Goal: Find specific page/section: Find specific page/section

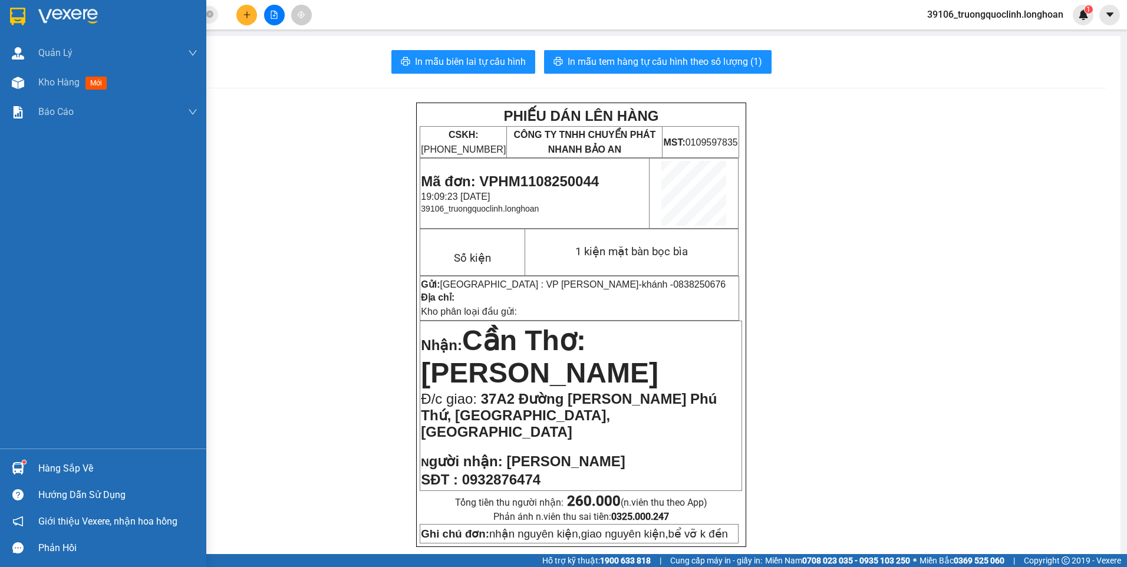
click at [21, 24] on img at bounding box center [17, 17] width 15 height 18
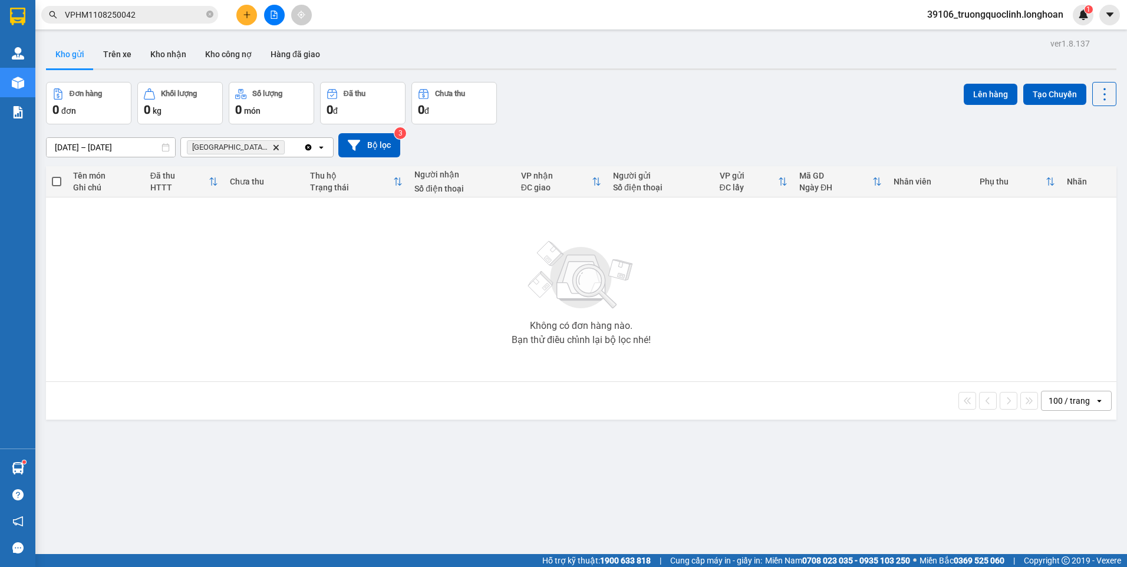
click at [278, 146] on icon "Delete" at bounding box center [275, 147] width 7 height 7
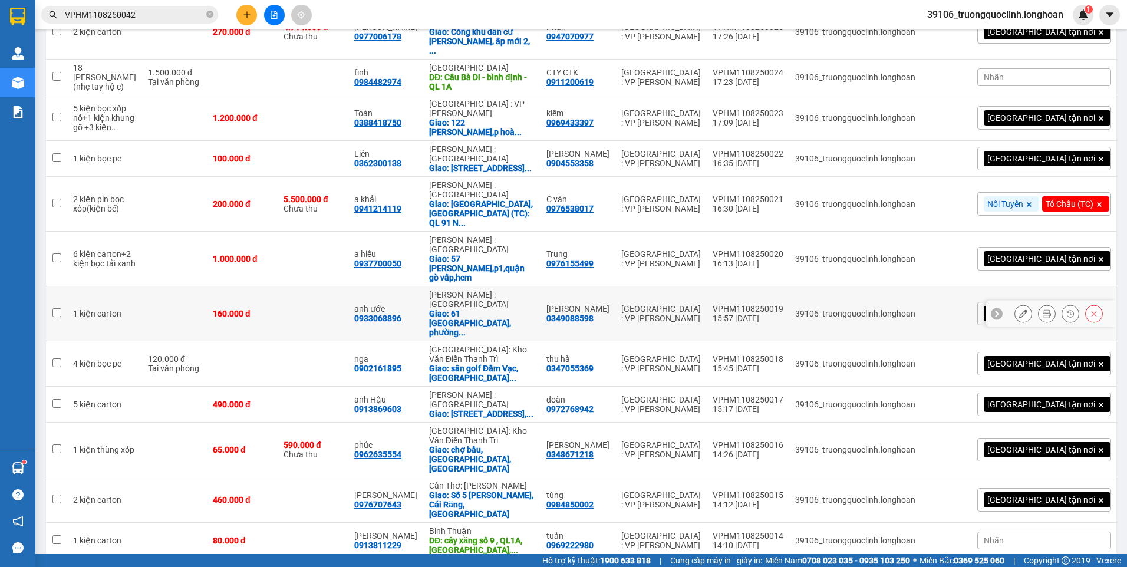
scroll to position [824, 0]
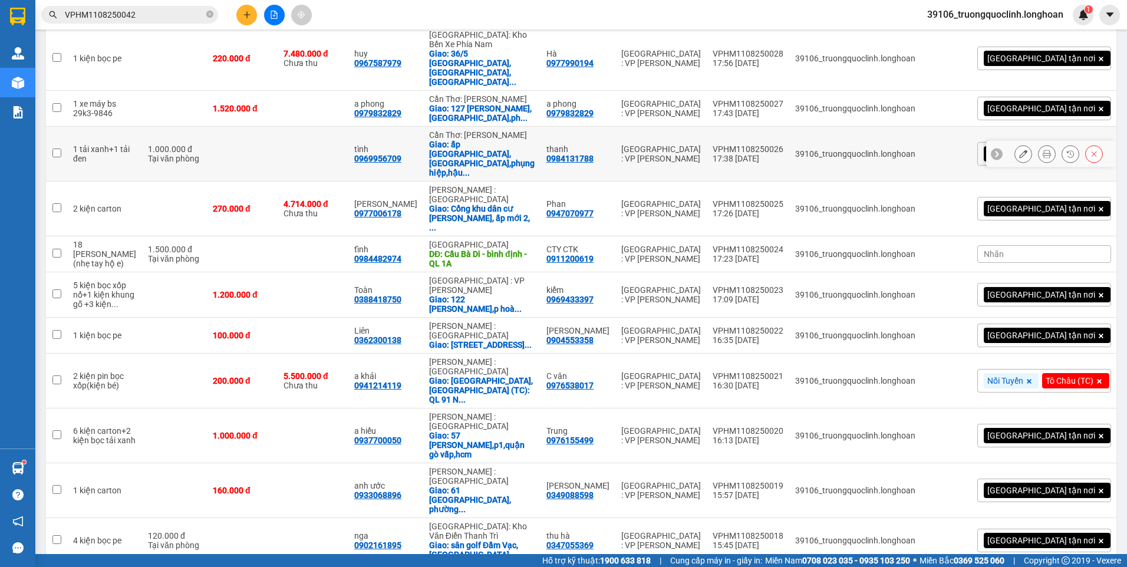
click at [783, 144] on div "VPHM1108250026" at bounding box center [748, 148] width 71 height 9
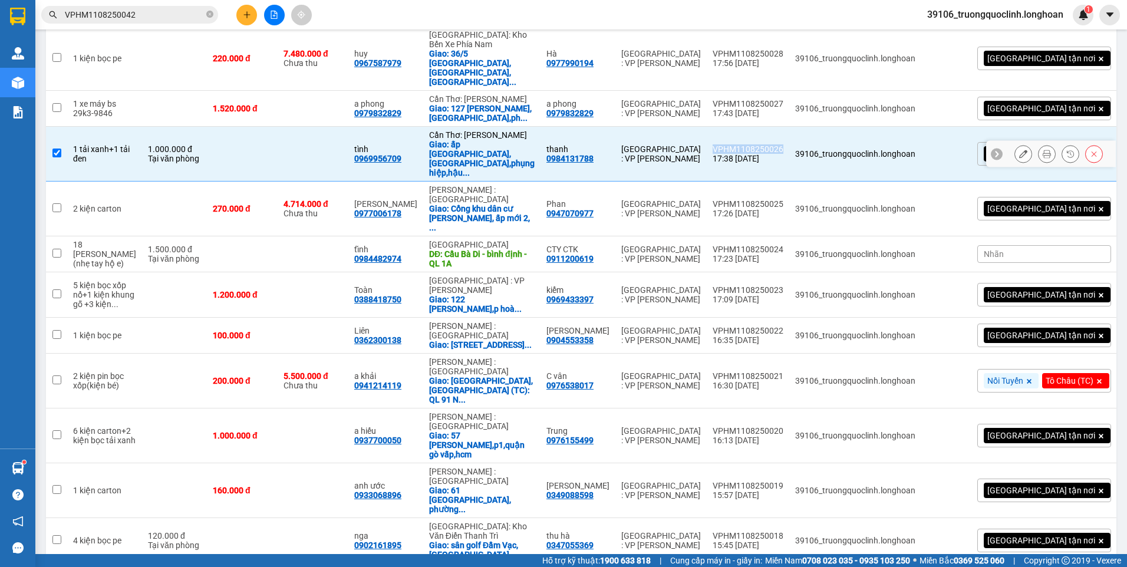
click at [783, 144] on div "VPHM1108250026" at bounding box center [748, 148] width 71 height 9
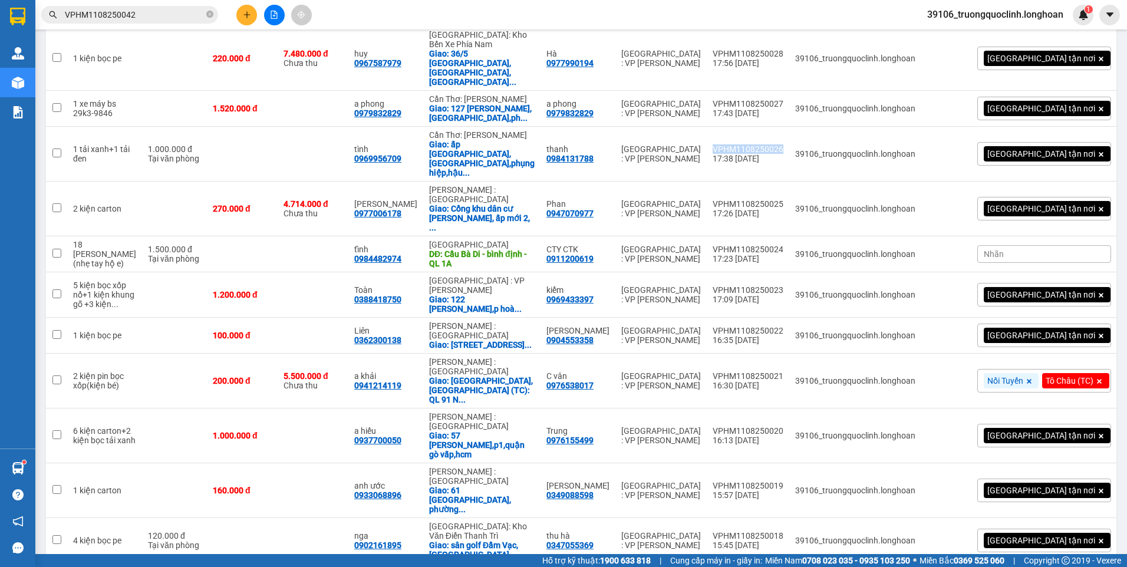
copy div "VPHM1108250026"
click at [783, 144] on div "VPHM1108250026" at bounding box center [748, 148] width 71 height 9
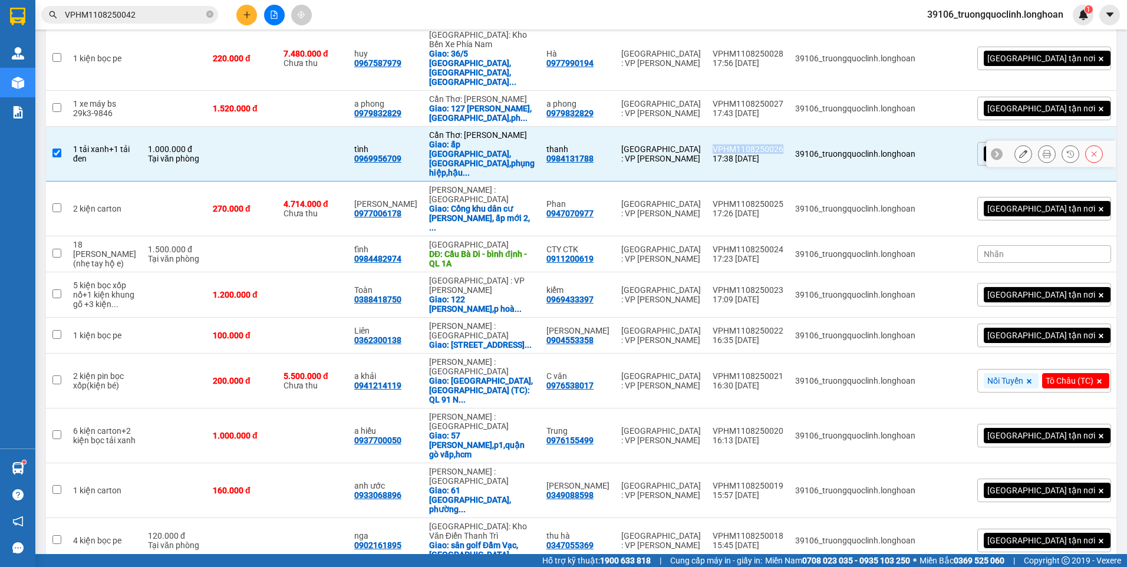
click at [783, 144] on div "VPHM1108250026" at bounding box center [748, 148] width 71 height 9
checkbox input "false"
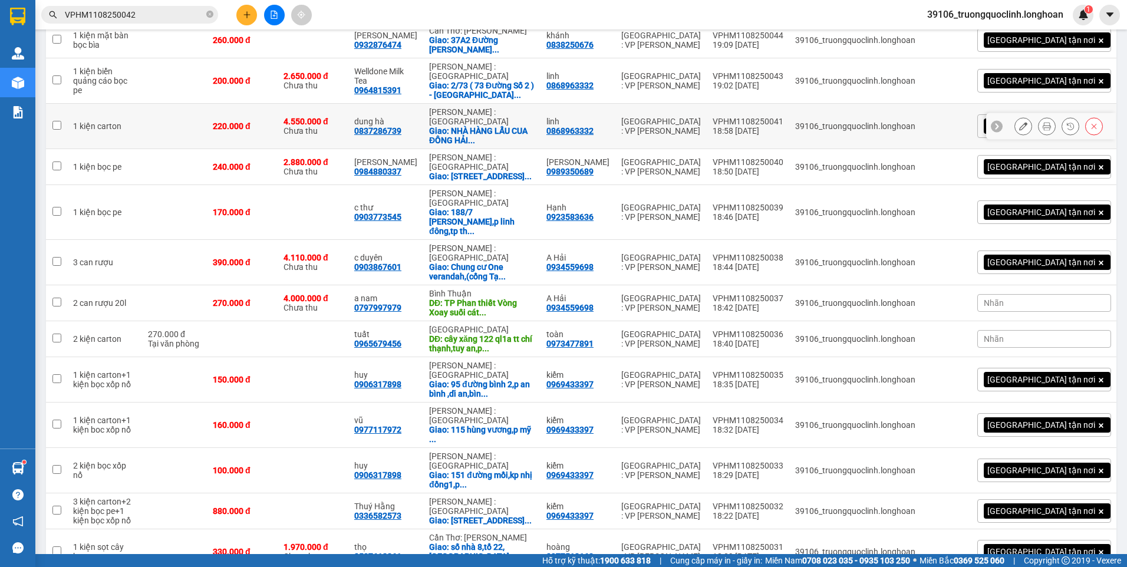
scroll to position [116, 0]
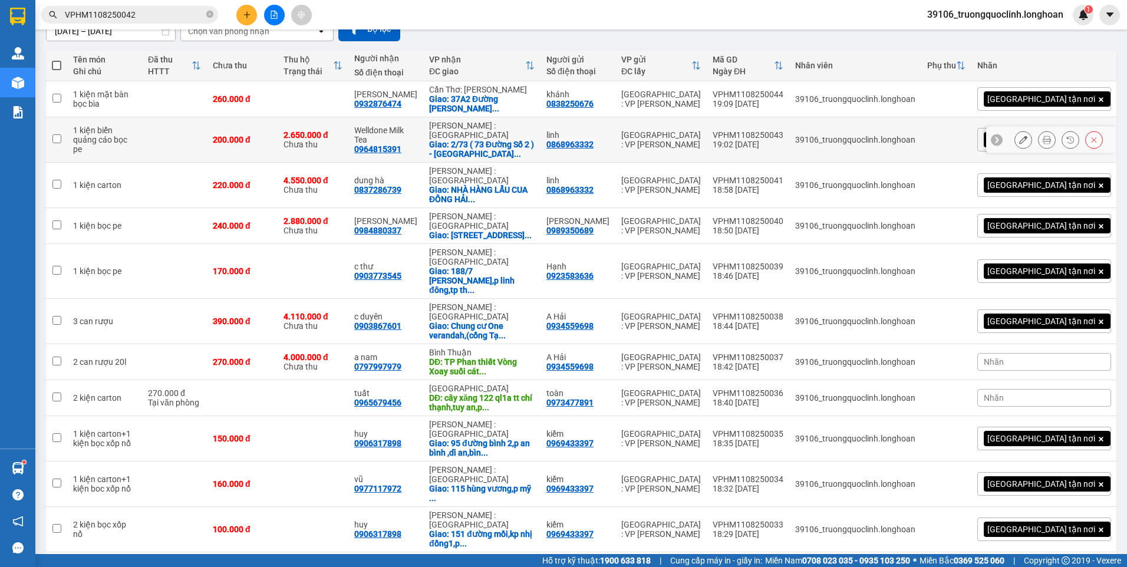
click at [783, 137] on div "VPHM1108250043" at bounding box center [748, 134] width 71 height 9
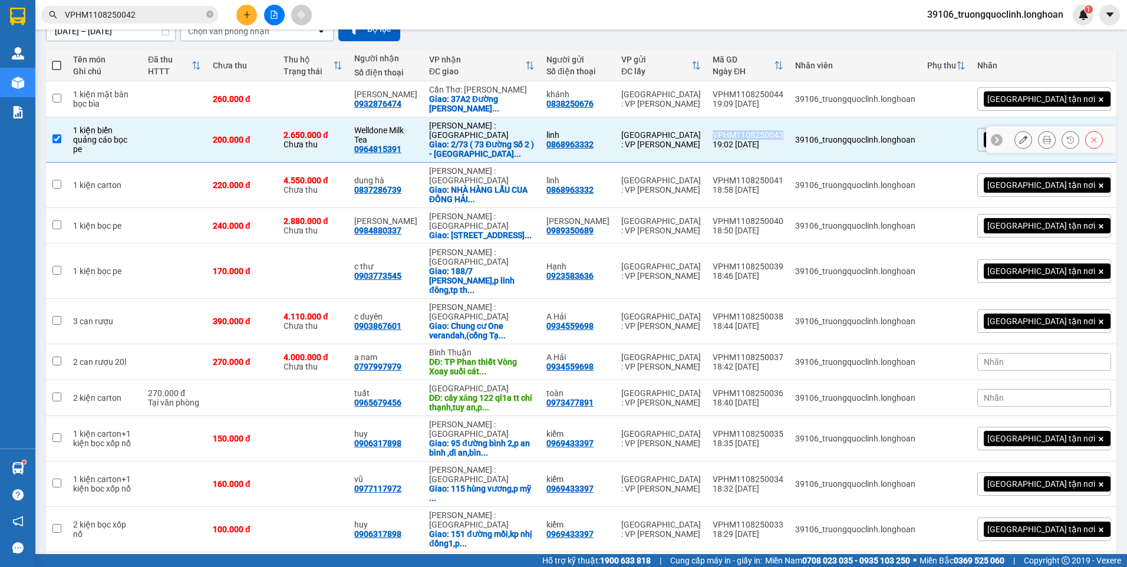
click at [783, 137] on div "VPHM1108250043" at bounding box center [748, 134] width 71 height 9
checkbox input "false"
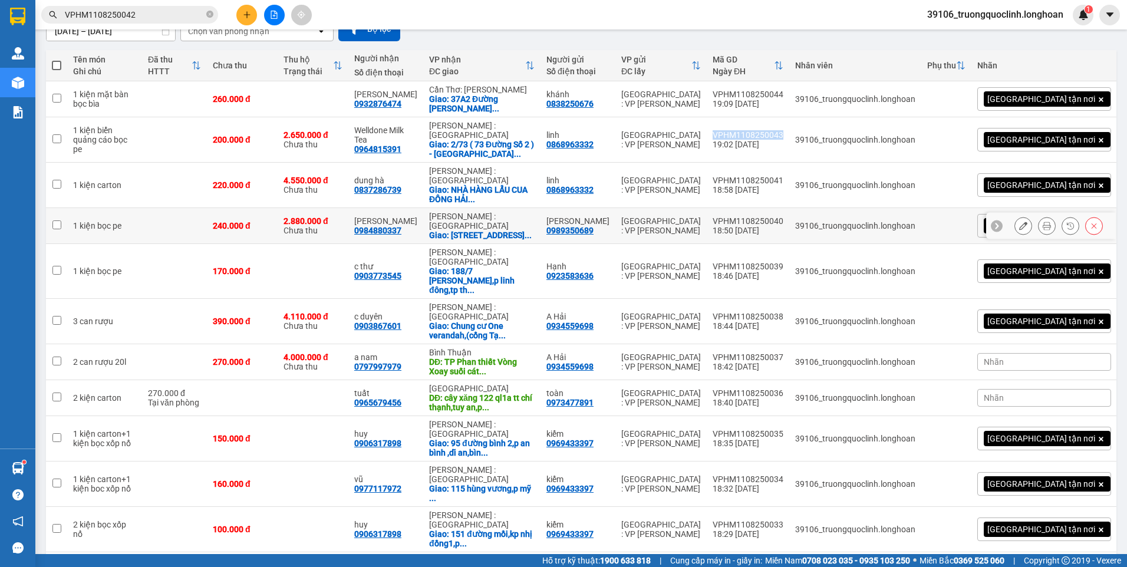
copy div "VPHM1108250043"
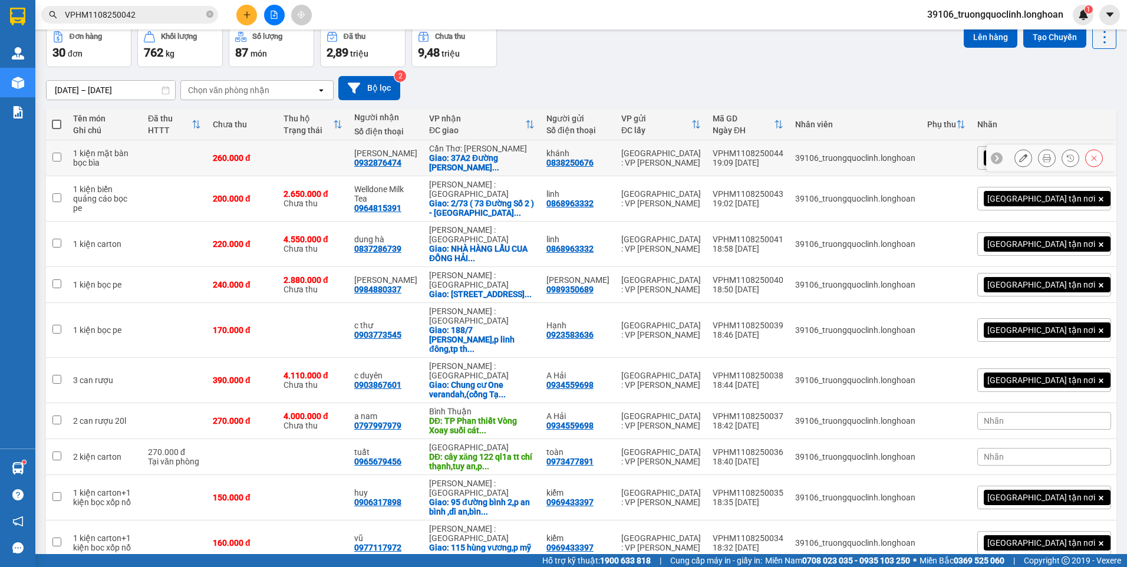
click at [783, 153] on div "VPHM1108250044" at bounding box center [748, 153] width 71 height 9
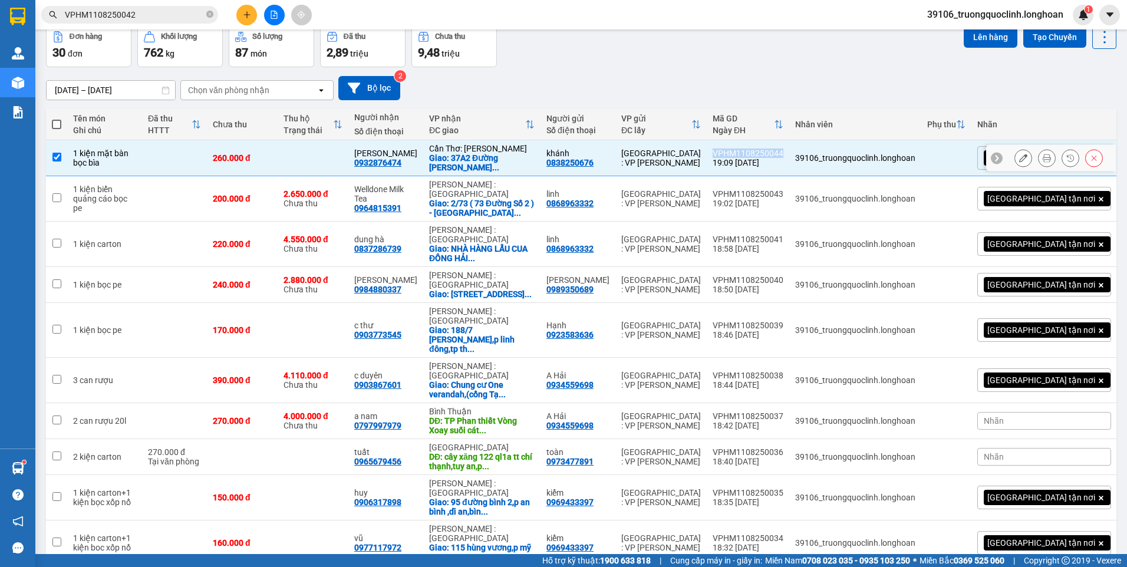
click at [783, 153] on div "VPHM1108250044" at bounding box center [748, 153] width 71 height 9
checkbox input "false"
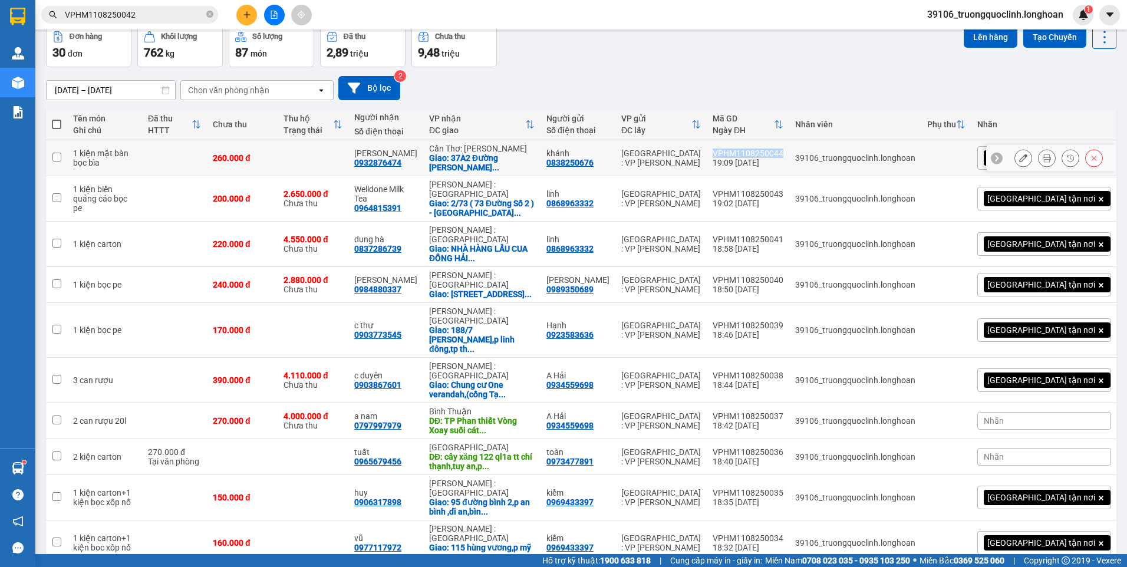
copy div "VPHM1108250044"
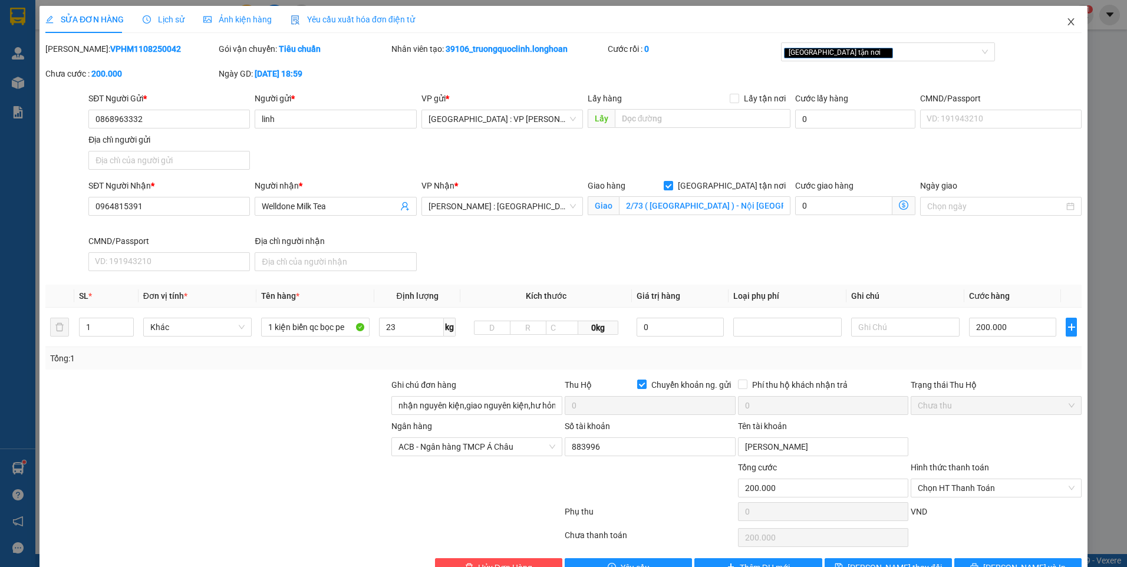
click at [1069, 14] on span "Close" at bounding box center [1071, 22] width 33 height 33
click at [1061, 22] on div "39106_truongquoclinh.longhoan 1" at bounding box center [1006, 15] width 176 height 21
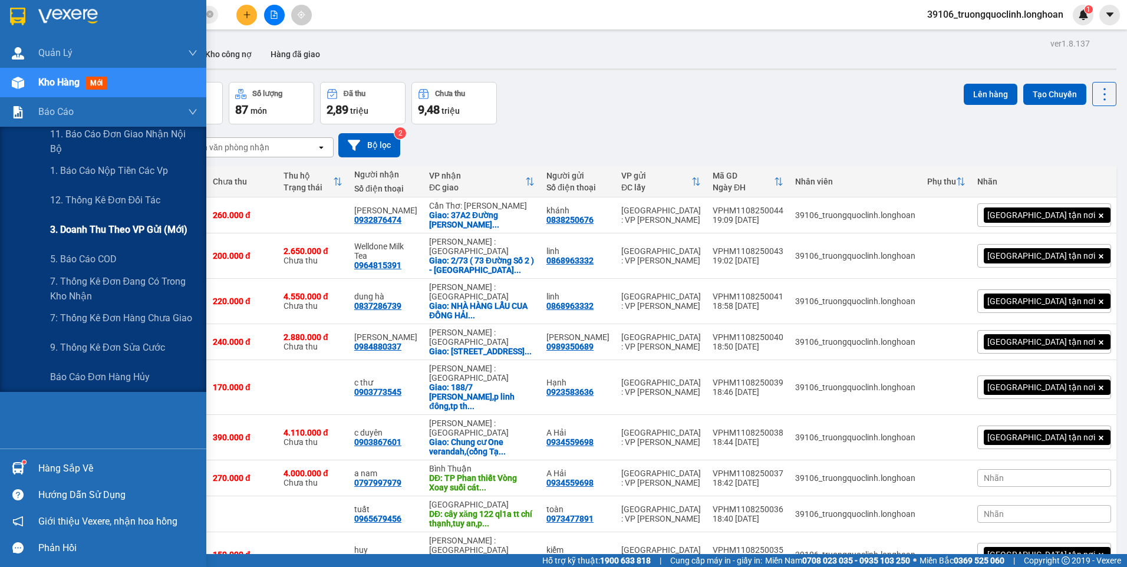
click at [113, 225] on span "3. Doanh Thu theo VP Gửi (mới)" at bounding box center [118, 229] width 137 height 15
